Goal: Transaction & Acquisition: Purchase product/service

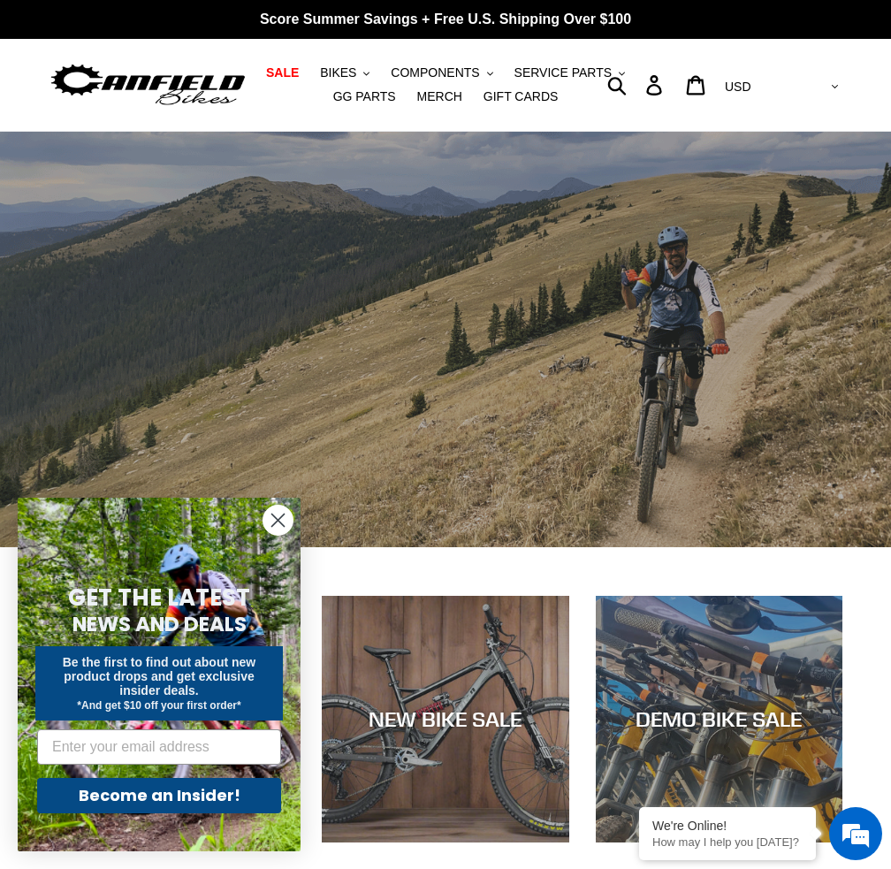
click at [277, 519] on icon "Close dialog" at bounding box center [278, 521] width 12 height 12
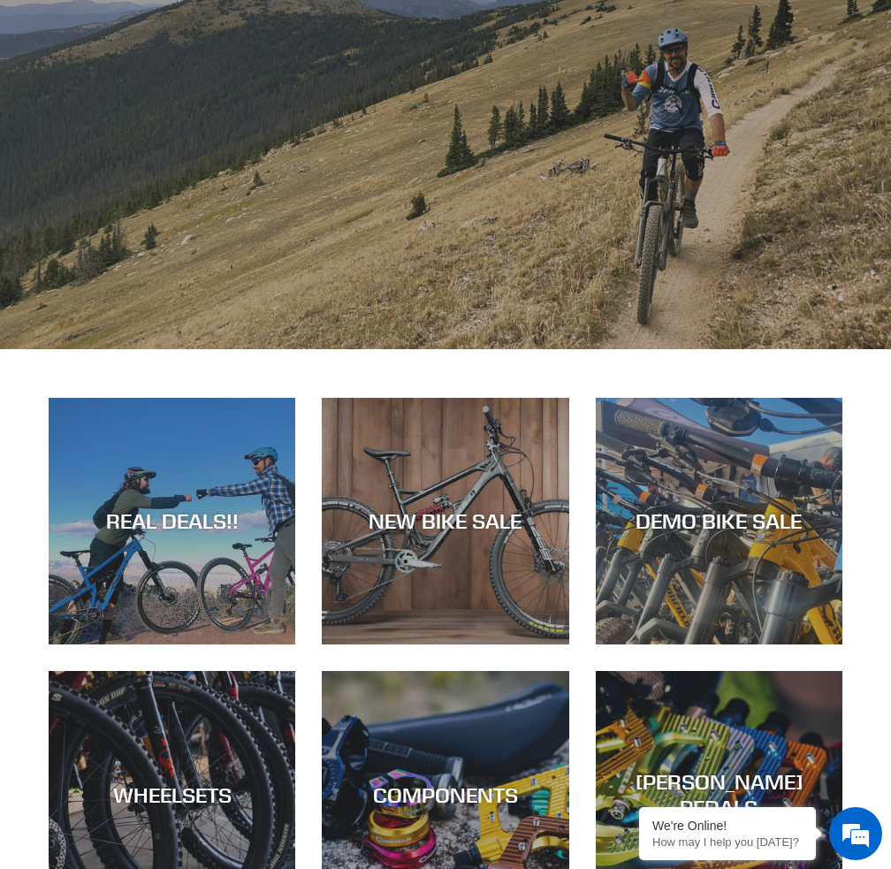
scroll to position [265, 0]
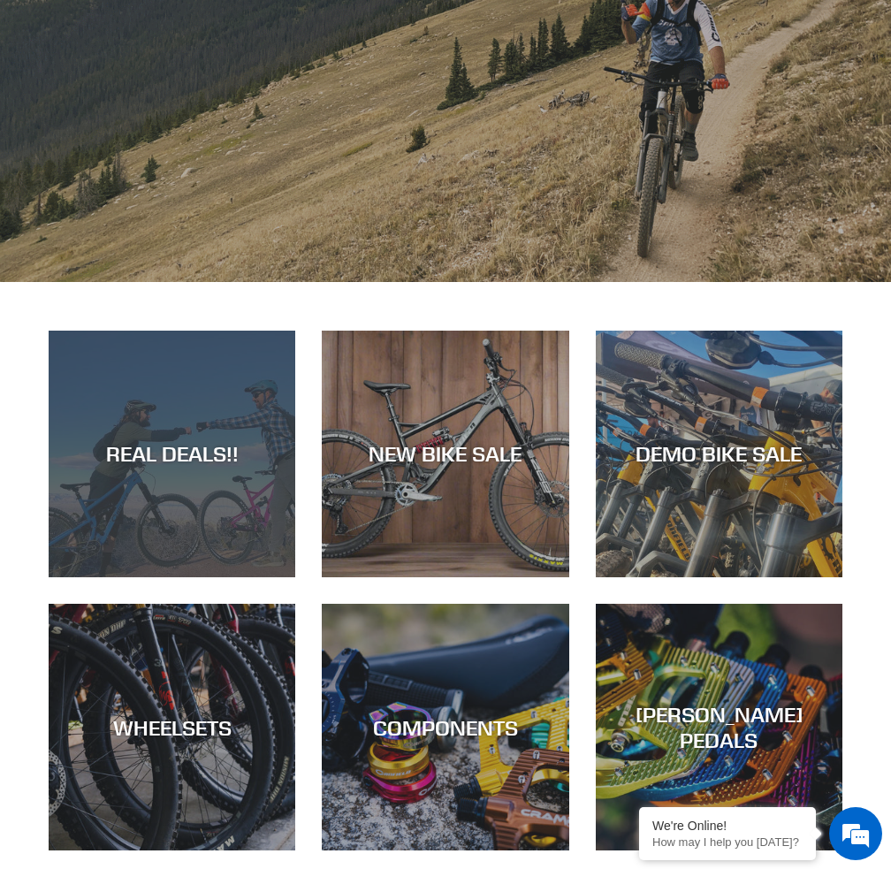
click at [180, 577] on div "REAL DEALS!!" at bounding box center [172, 577] width 247 height 0
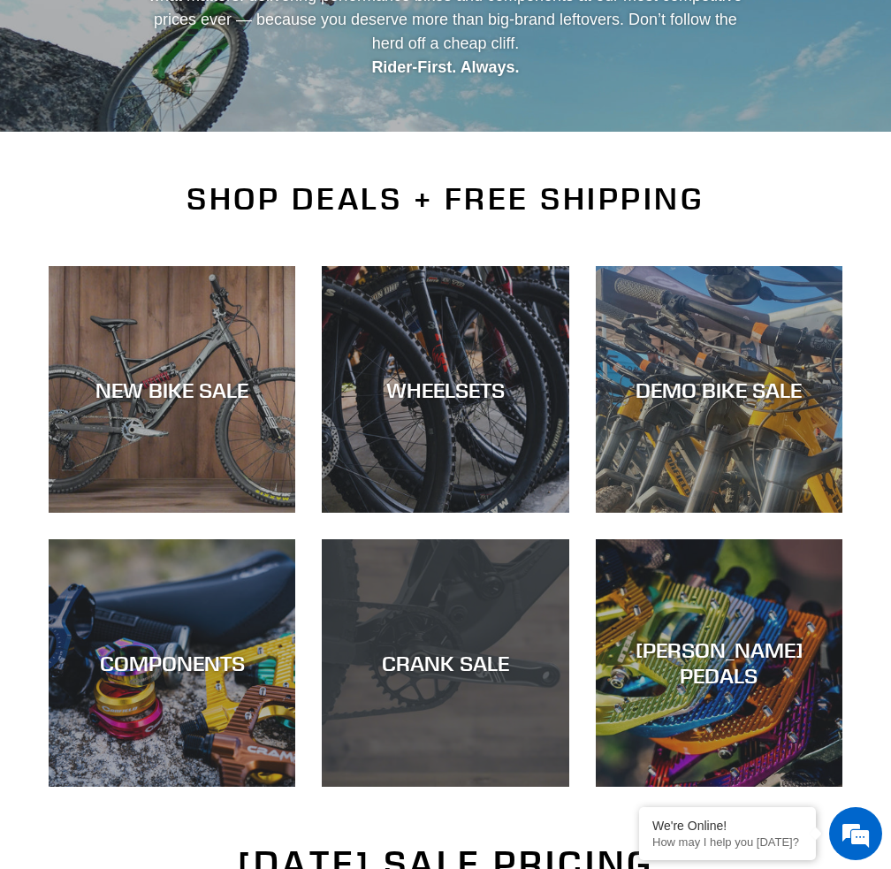
click at [449, 787] on div "CRANK SALE" at bounding box center [445, 787] width 247 height 0
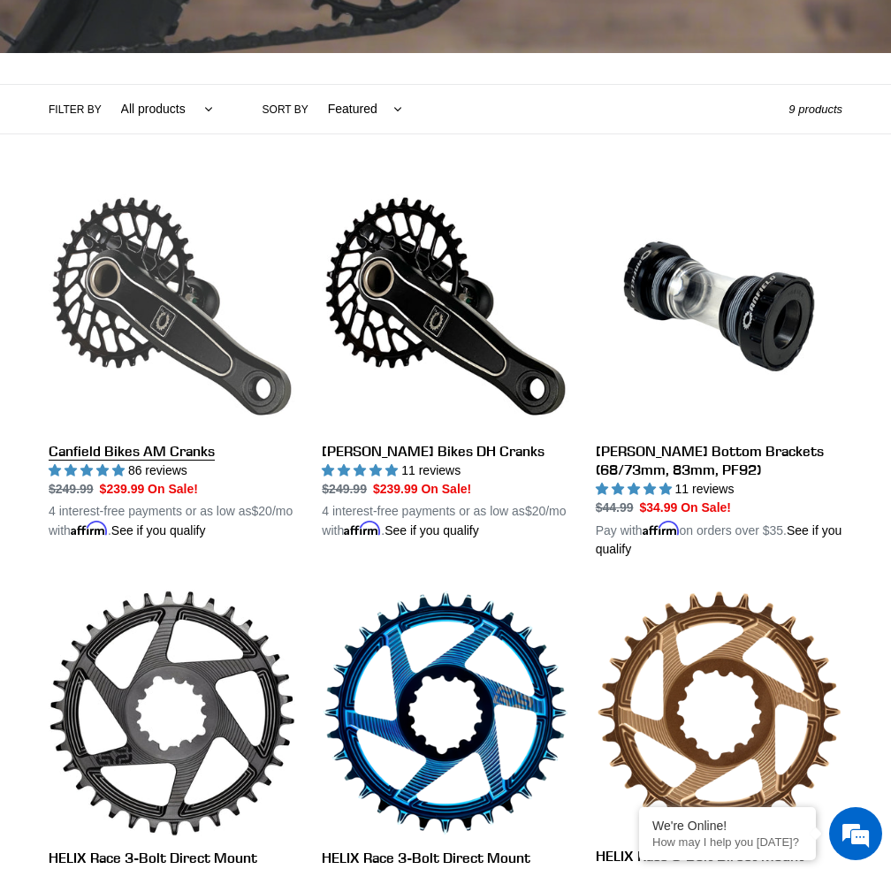
scroll to position [354, 0]
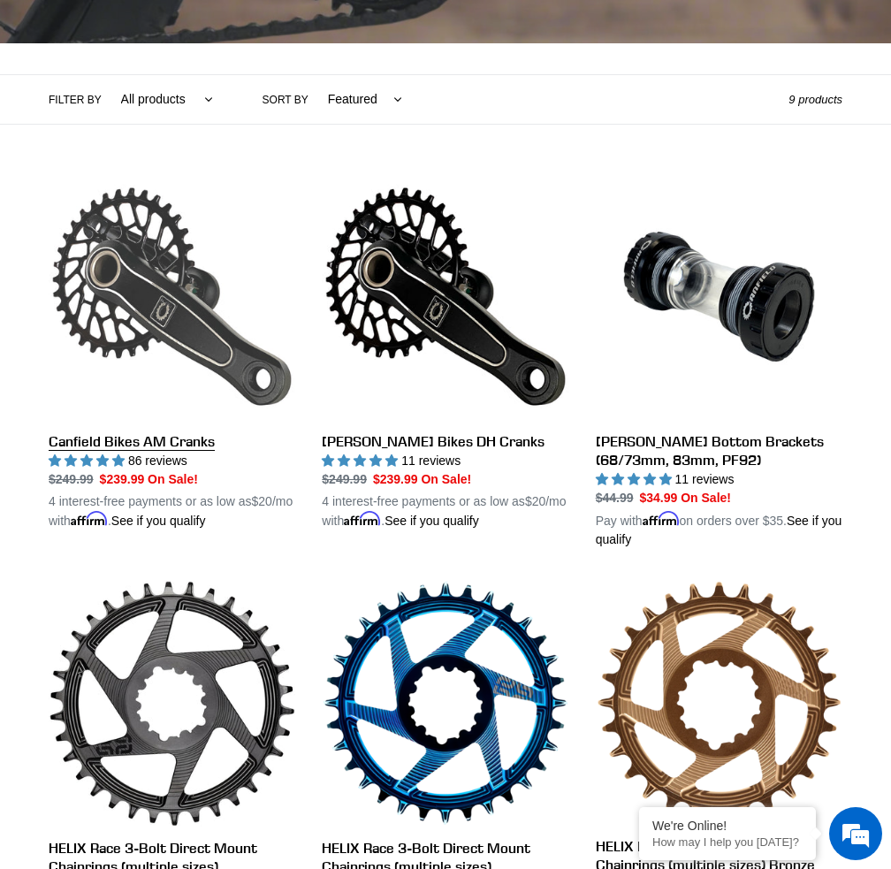
click at [178, 345] on link "Canfield Bikes AM Cranks" at bounding box center [172, 351] width 247 height 357
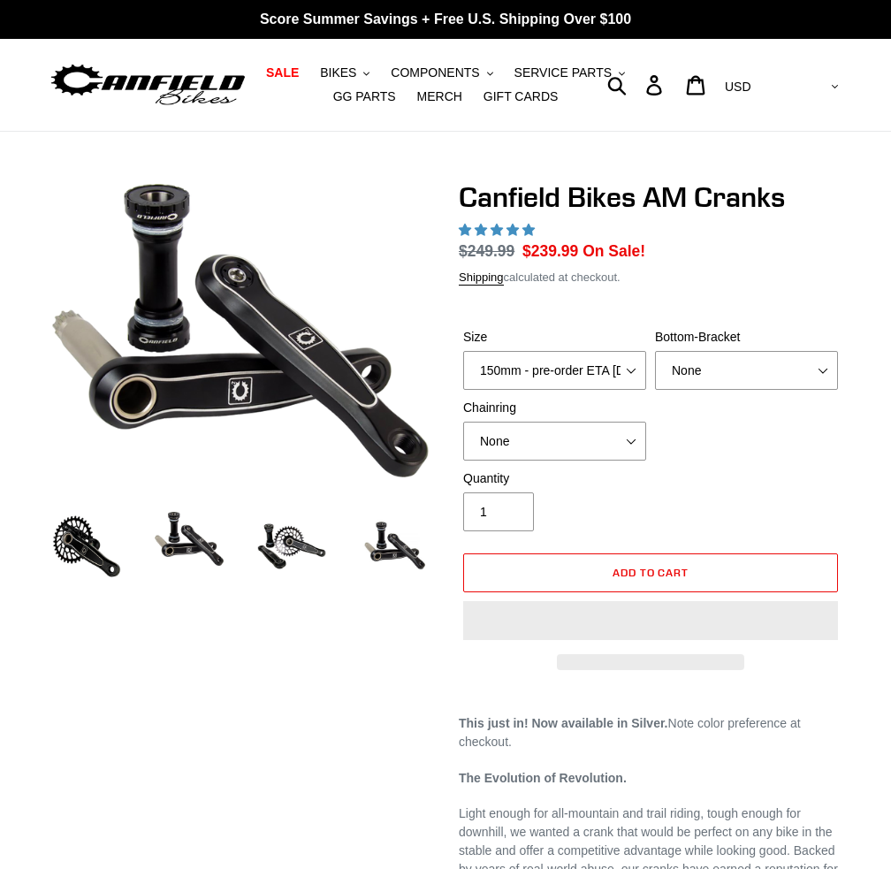
select select "highest-rating"
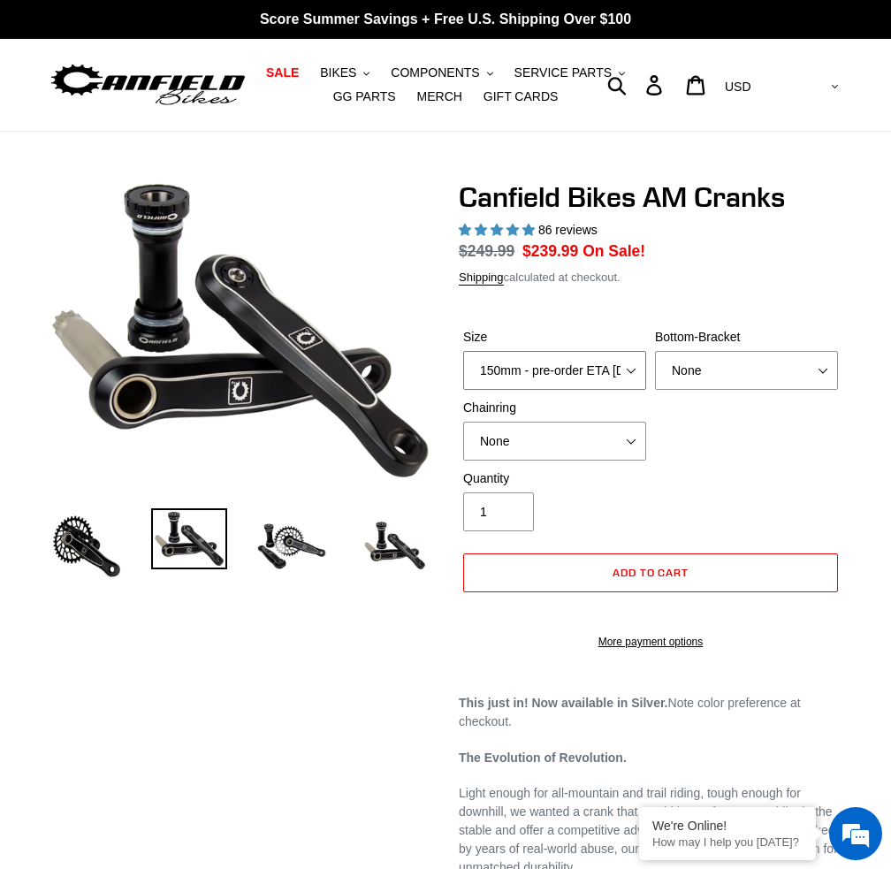
click at [581, 374] on select "150mm - pre-order ETA 9/30/25 155mm - pre-order ETA 9/30/25 160mm - pre-order E…" at bounding box center [554, 370] width 183 height 39
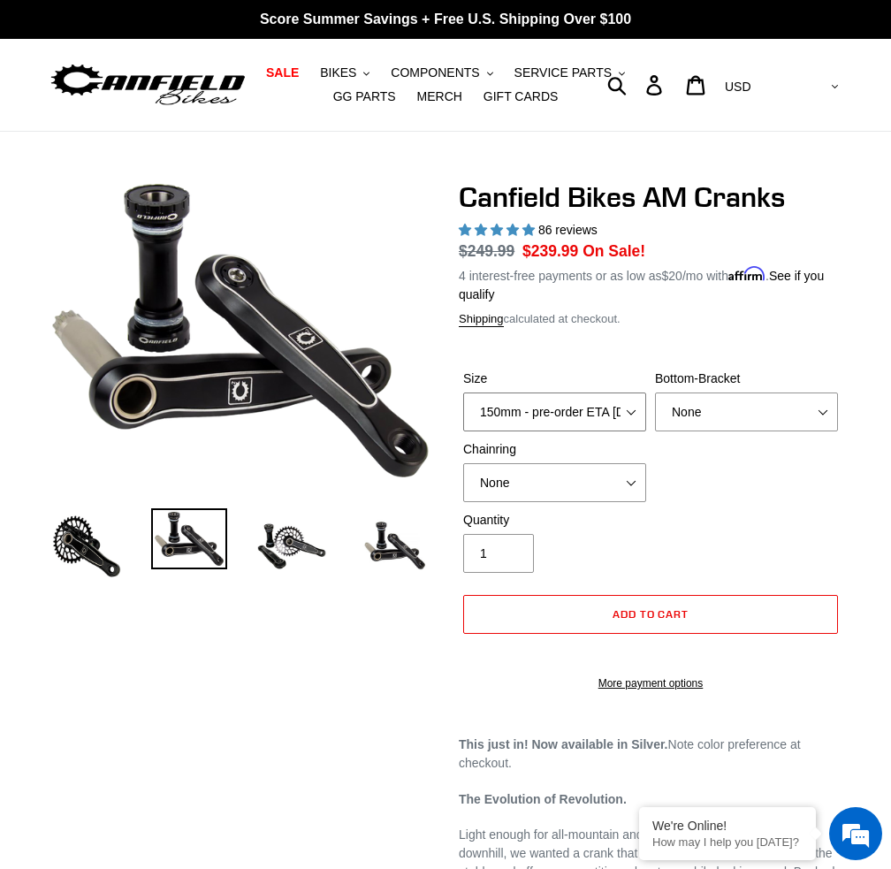
select select "160mm - pre-order ETA 9/30/25"
click at [463, 393] on select "150mm - pre-order ETA 9/30/25 155mm - pre-order ETA 9/30/25 160mm - pre-order E…" at bounding box center [554, 412] width 183 height 39
click at [795, 413] on select "None BSA Threaded 68/73mm Press Fit PF92" at bounding box center [746, 412] width 183 height 39
select select "Press Fit PF92"
click at [655, 393] on select "None BSA Threaded 68/73mm Press Fit PF92" at bounding box center [746, 412] width 183 height 39
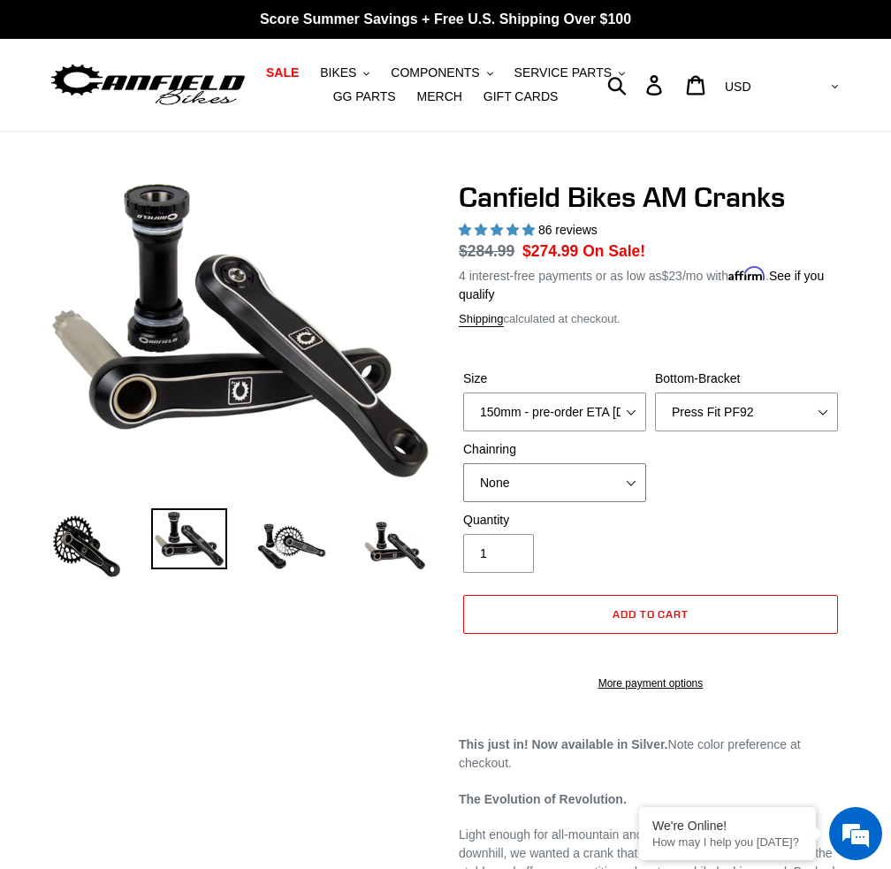
click at [545, 490] on select "None 30t Round (Boost 148) 30t Oval (Boost 148) 32t Round (Boost 148) 32t Oval …" at bounding box center [554, 482] width 183 height 39
click at [463, 463] on select "None 30t Round (Boost 148) 30t Oval (Boost 148) 32t Round (Boost 148) 32t Oval …" at bounding box center [554, 482] width 183 height 39
click at [573, 483] on select "None 30t Round (Boost 148) 30t Oval (Boost 148) 32t Round (Boost 148) 32t Oval …" at bounding box center [554, 482] width 183 height 39
click at [463, 463] on select "None 30t Round (Boost 148) 30t Oval (Boost 148) 32t Round (Boost 148) 32t Oval …" at bounding box center [554, 482] width 183 height 39
click at [566, 487] on select "None 30t Round (Boost 148) 30t Oval (Boost 148) 32t Round (Boost 148) 32t Oval …" at bounding box center [554, 482] width 183 height 39
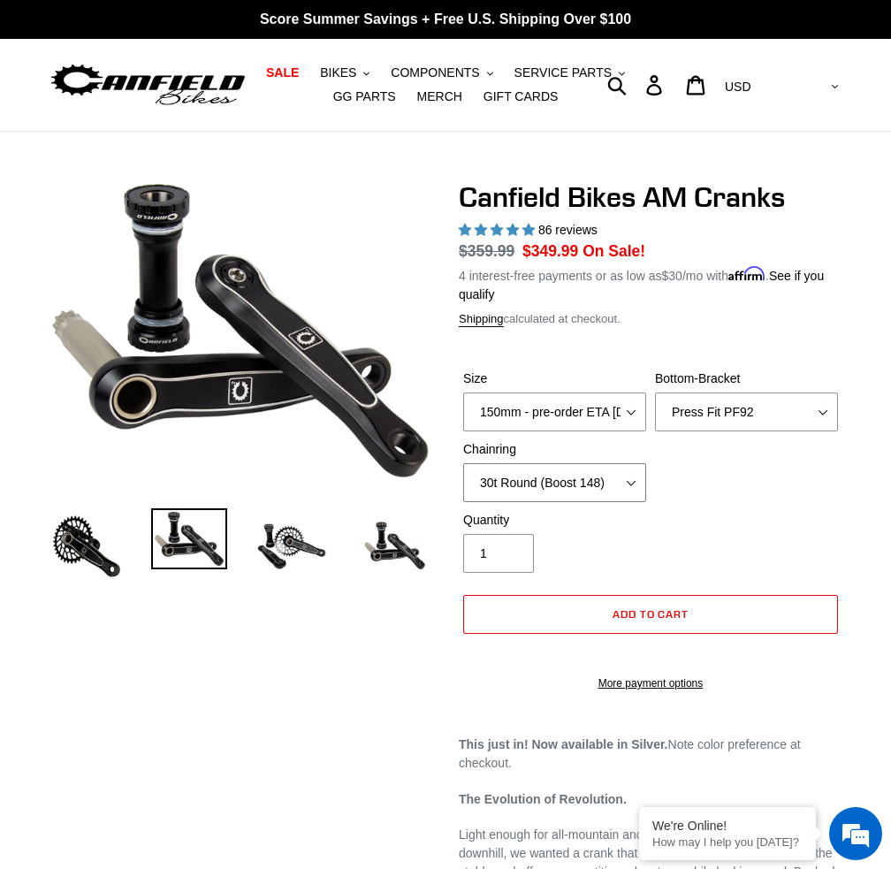
select select "None"
click at [463, 463] on select "None 30t Round (Boost 148) 30t Oval (Boost 148) 32t Round (Boost 148) 32t Oval …" at bounding box center [554, 482] width 183 height 39
click at [314, 547] on img at bounding box center [292, 546] width 76 height 76
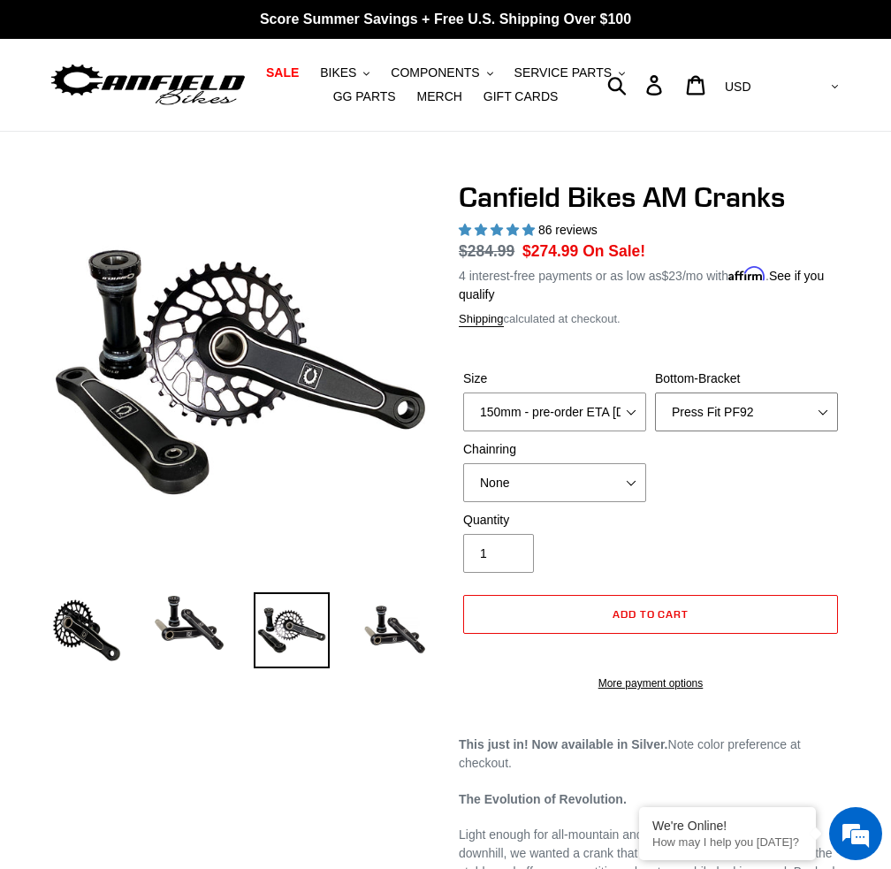
click at [724, 407] on select "None BSA Threaded 68/73mm Press Fit PF92" at bounding box center [746, 412] width 183 height 39
click at [655, 393] on select "None BSA Threaded 68/73mm Press Fit PF92" at bounding box center [746, 412] width 183 height 39
click at [725, 411] on select "None BSA Threaded 68/73mm Press Fit PF92" at bounding box center [746, 412] width 183 height 39
click at [655, 393] on select "None BSA Threaded 68/73mm Press Fit PF92" at bounding box center [746, 412] width 183 height 39
click at [725, 412] on select "None BSA Threaded 68/73mm Press Fit PF92" at bounding box center [746, 412] width 183 height 39
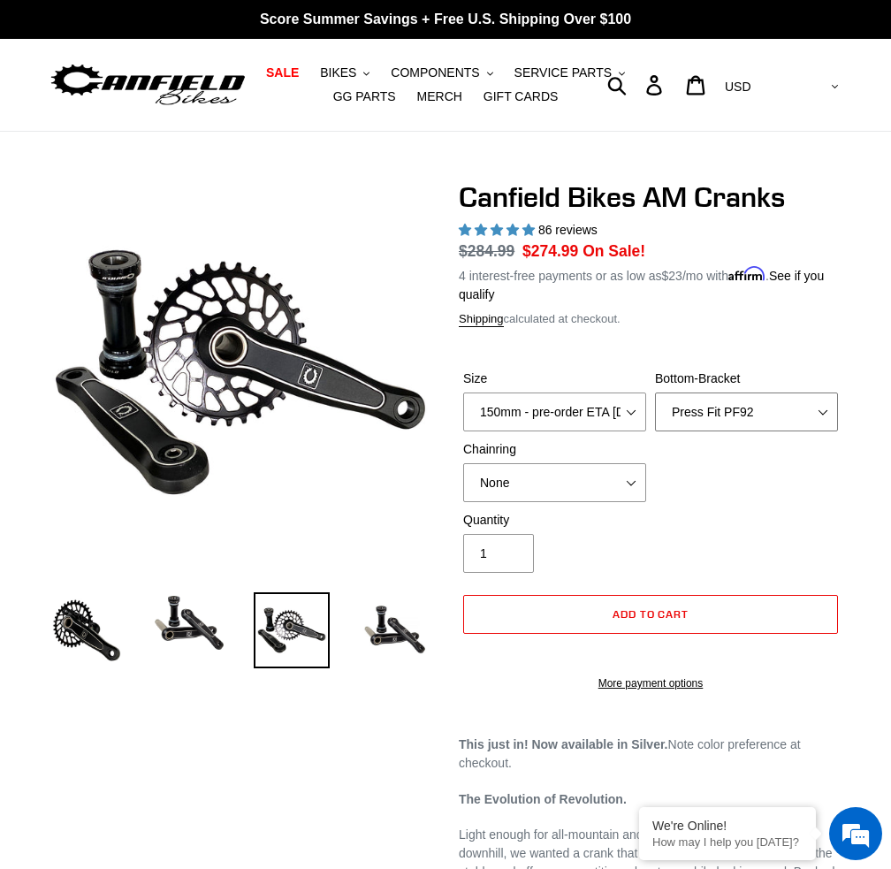
select select "None"
click at [655, 393] on select "None BSA Threaded 68/73mm Press Fit PF92" at bounding box center [746, 412] width 183 height 39
click at [627, 334] on div "Canfield Bikes AM Cranks 86 reviews Regular price $249.99 Sale price $239.99 On…" at bounding box center [651, 444] width 384 height 529
click at [615, 410] on select "150mm - pre-order ETA 9/30/25 155mm - pre-order ETA 9/30/25 160mm - pre-order E…" at bounding box center [554, 412] width 183 height 39
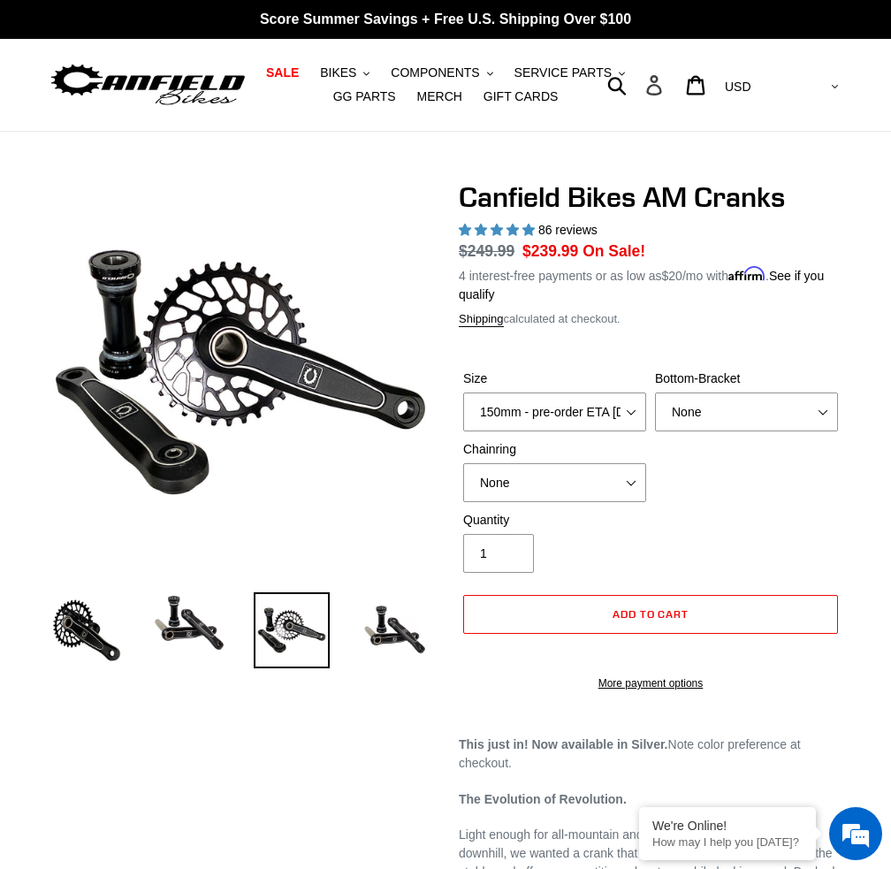
click at [664, 84] on icon at bounding box center [653, 85] width 19 height 20
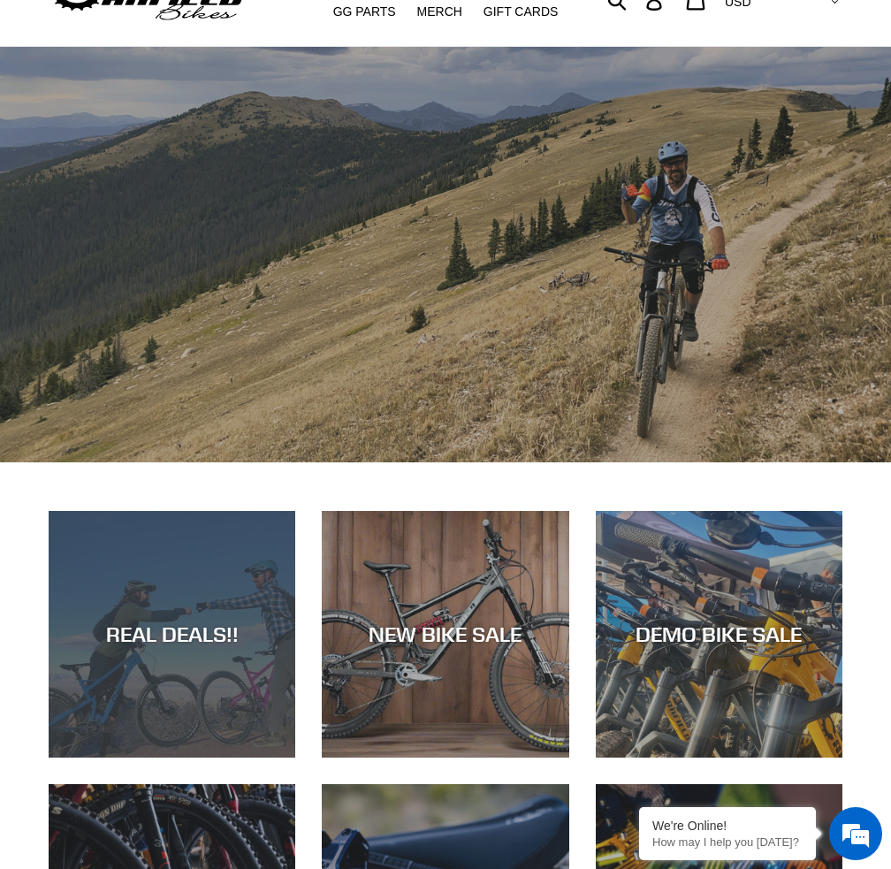
scroll to position [177, 0]
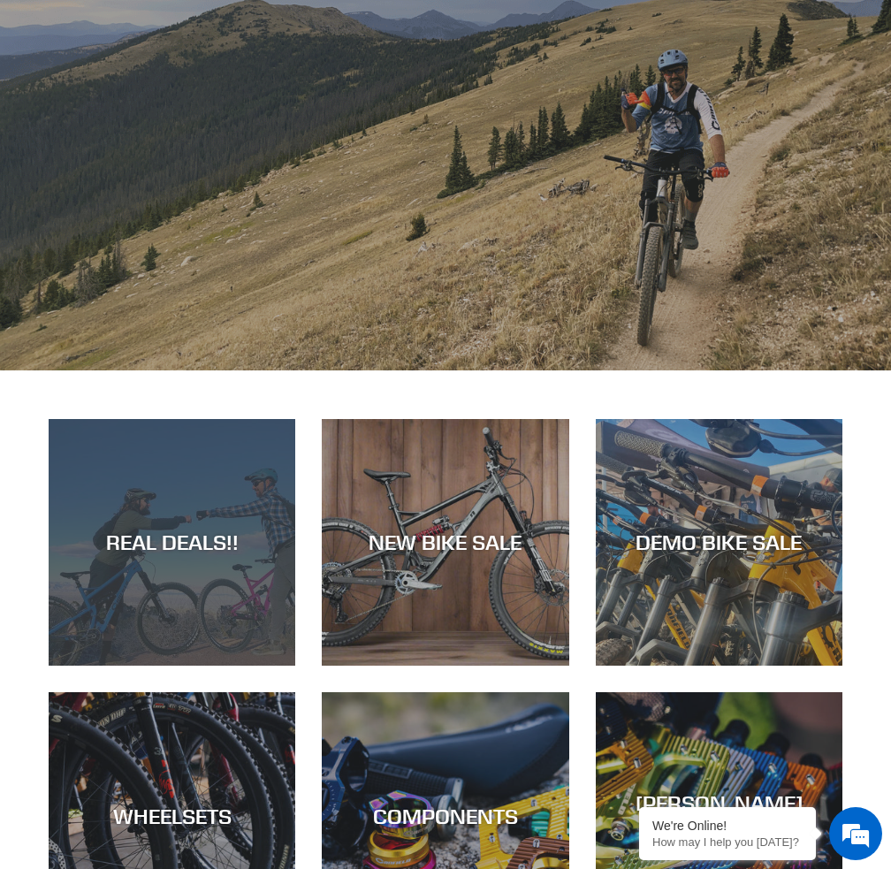
click at [184, 666] on div "REAL DEALS!!" at bounding box center [172, 666] width 247 height 0
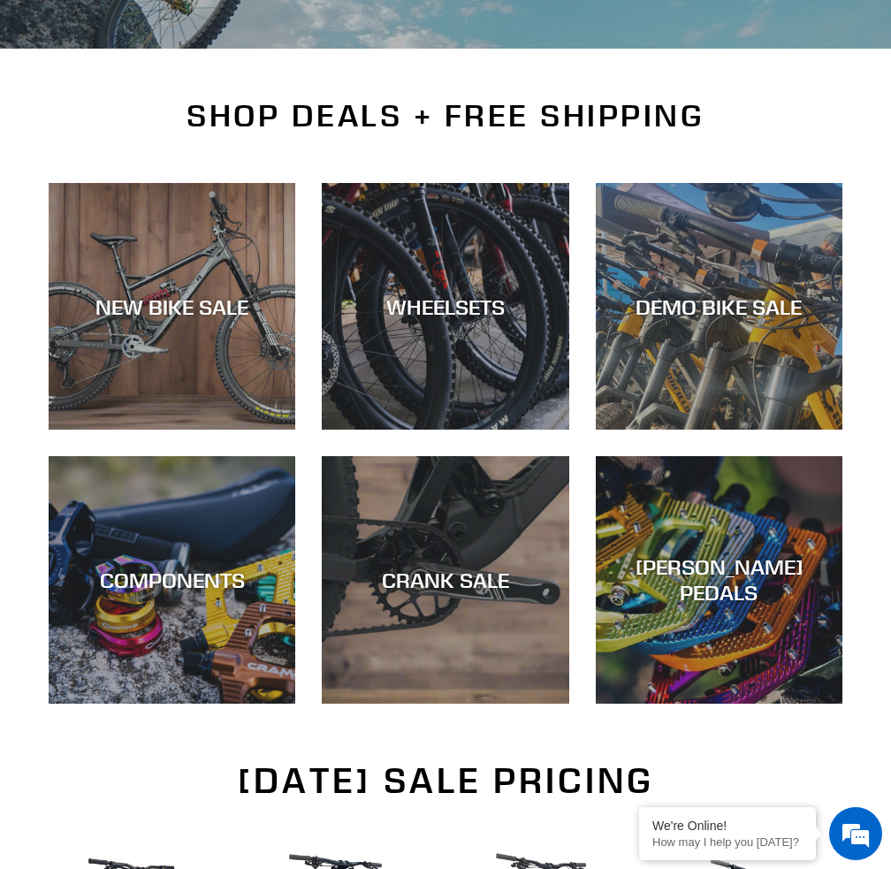
scroll to position [354, 0]
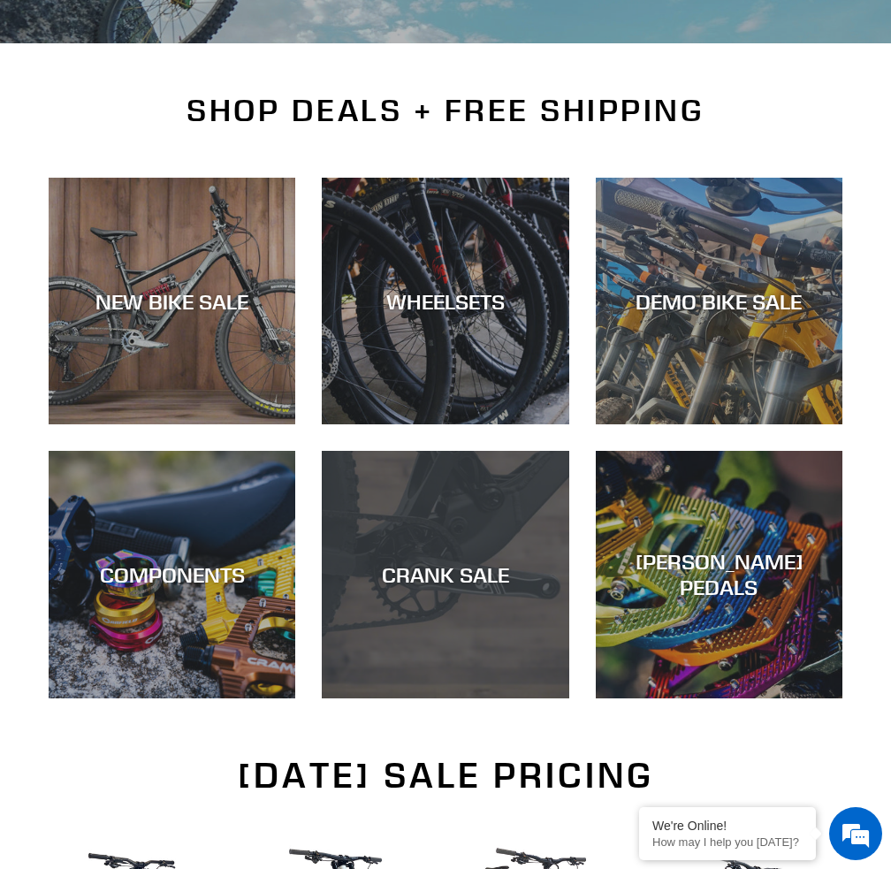
click at [498, 698] on div "CRANK SALE" at bounding box center [445, 698] width 247 height 0
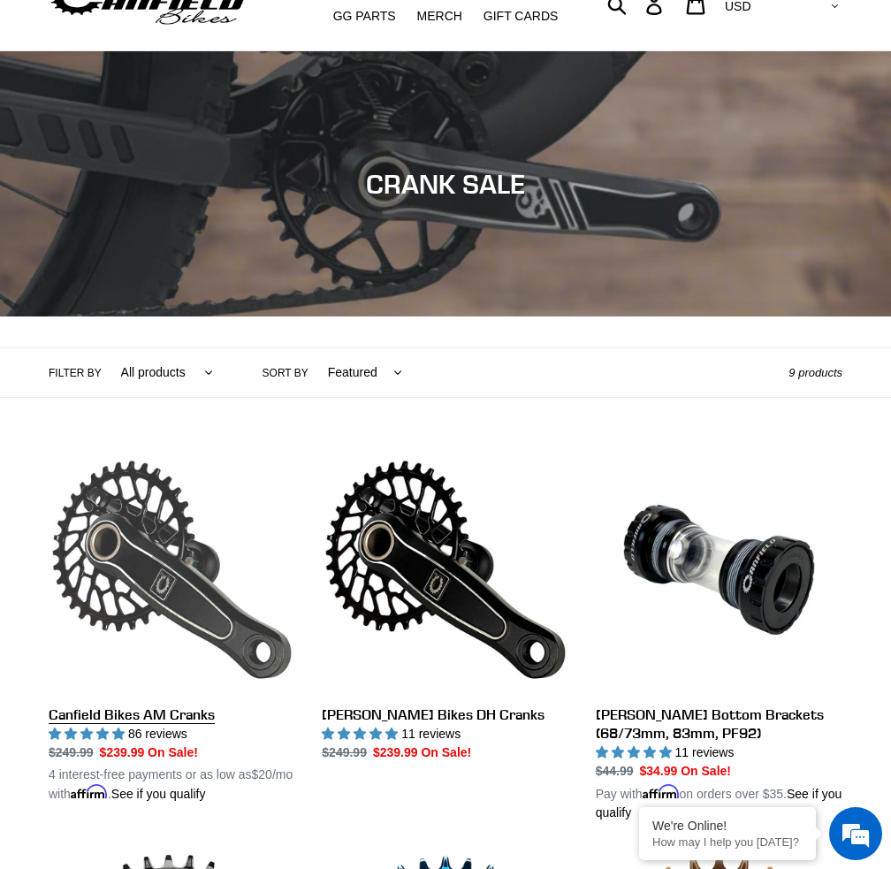
scroll to position [177, 0]
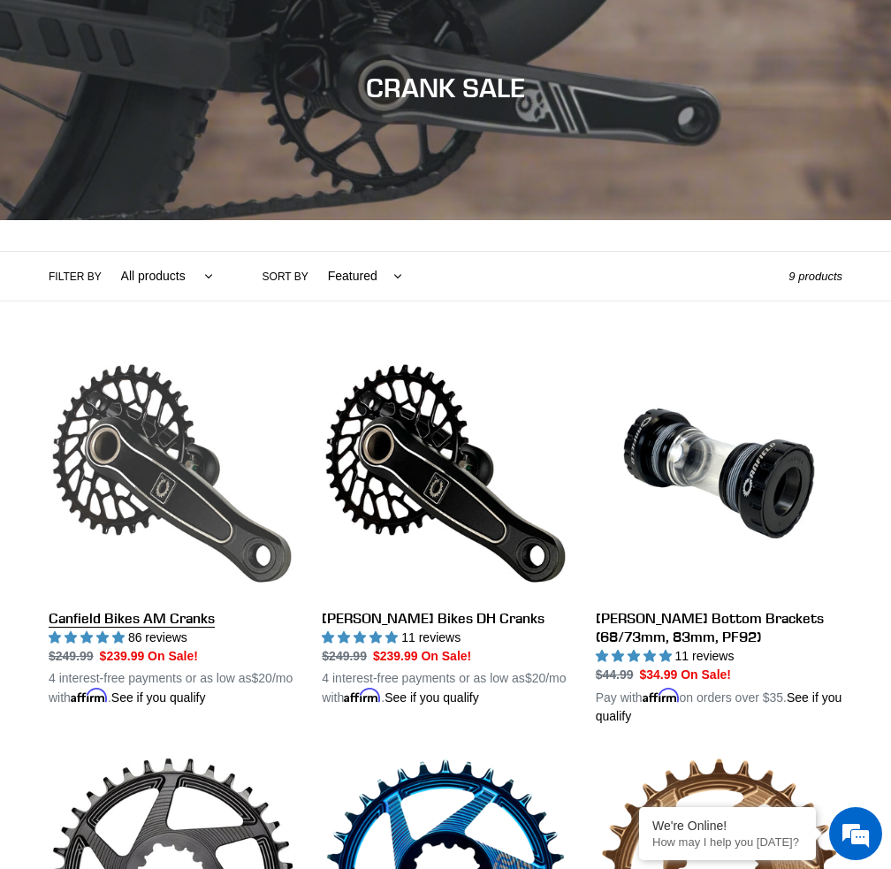
click at [152, 444] on link "Canfield Bikes AM Cranks" at bounding box center [172, 528] width 247 height 357
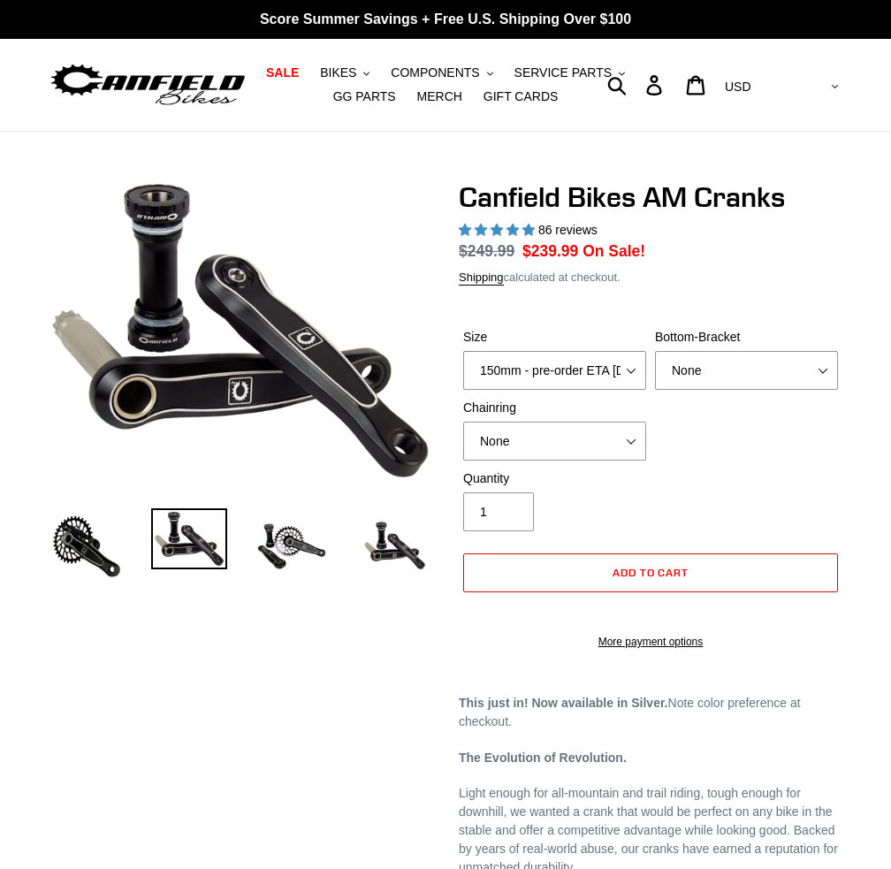
select select "highest-rating"
